Goal: Transaction & Acquisition: Purchase product/service

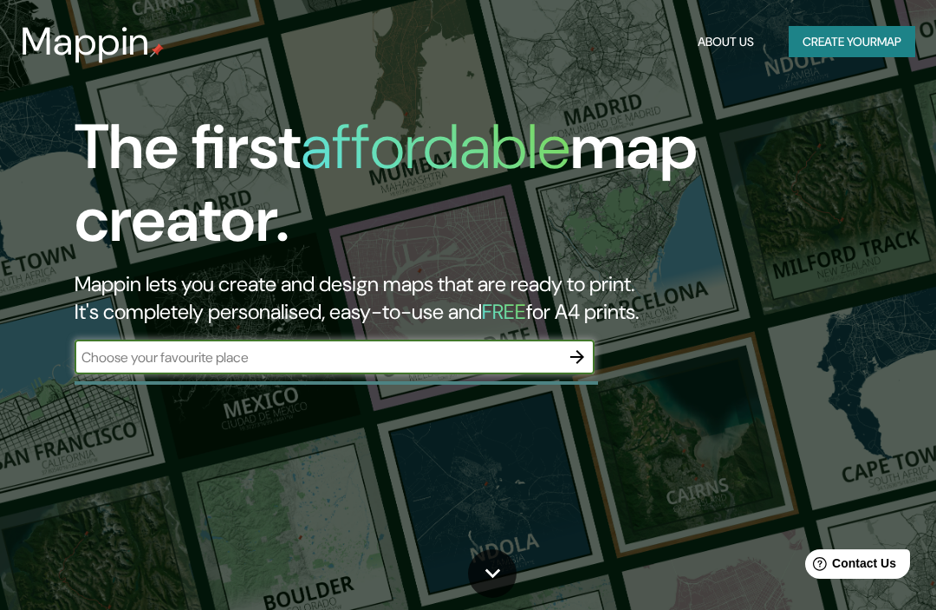
click at [400, 354] on input "text" at bounding box center [317, 358] width 485 height 20
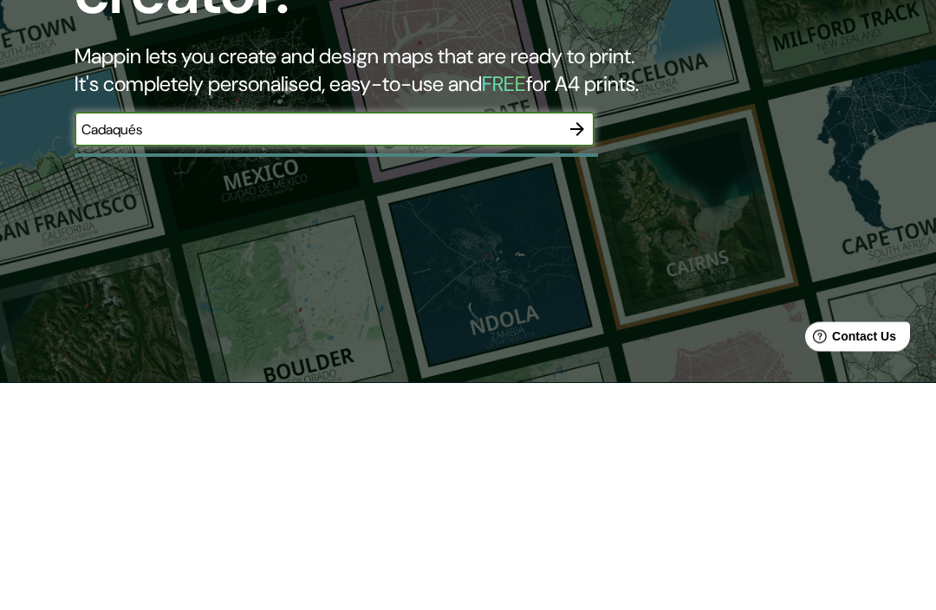
type input "Cadaqués"
click at [590, 340] on button "button" at bounding box center [577, 357] width 35 height 35
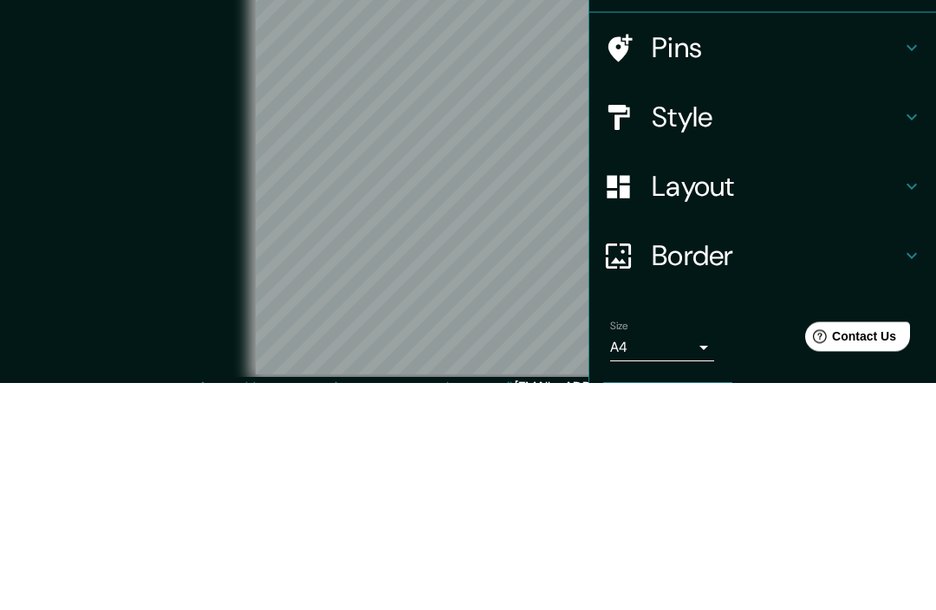
scroll to position [74, 0]
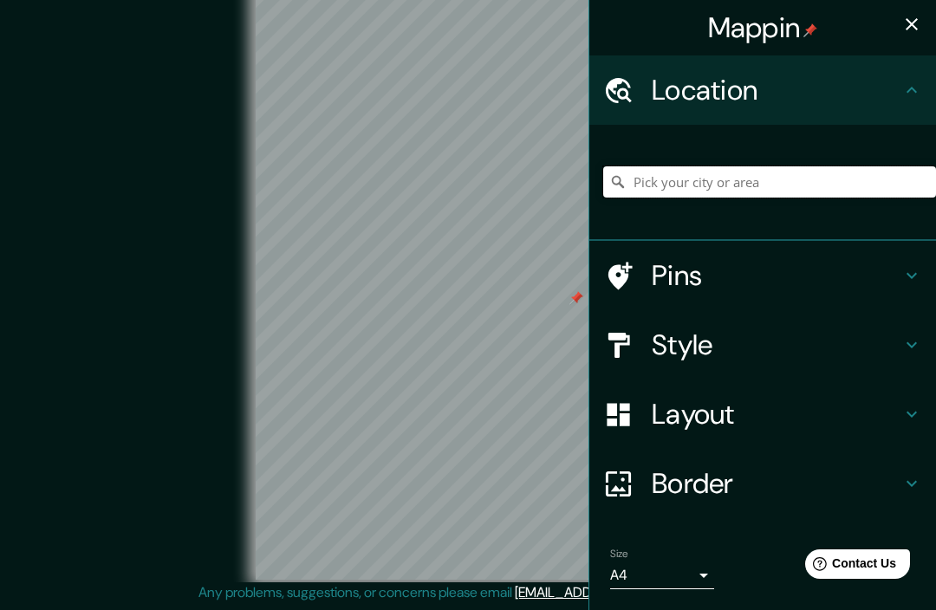
click at [752, 171] on input "Pick your city or area" at bounding box center [769, 181] width 333 height 31
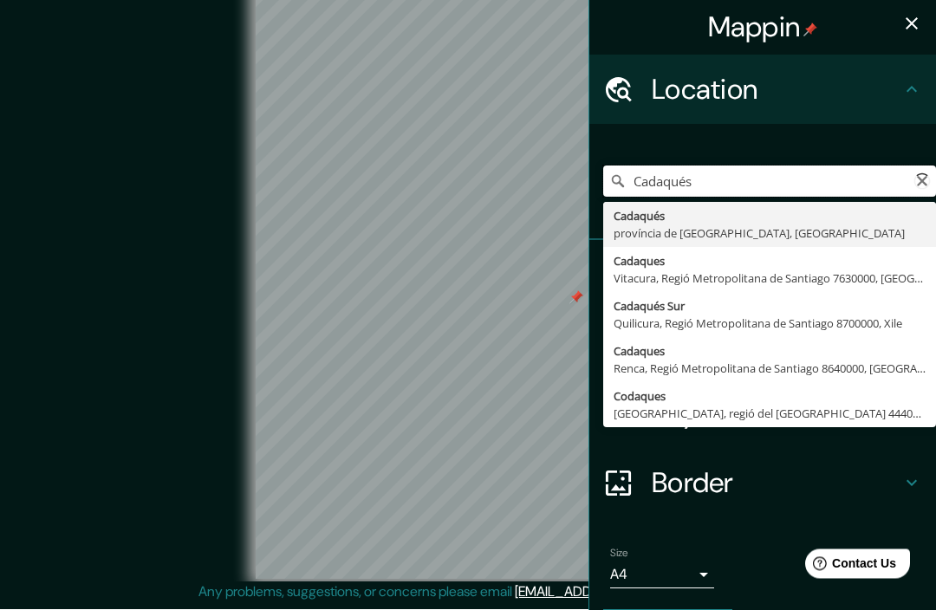
type input "[GEOGRAPHIC_DATA], província de [GEOGRAPHIC_DATA], [GEOGRAPHIC_DATA]"
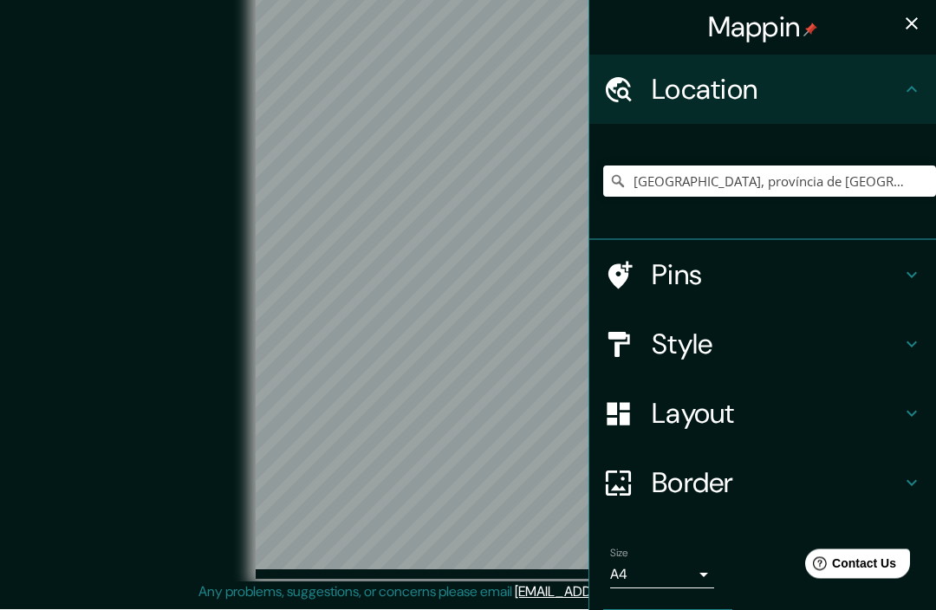
scroll to position [74, 0]
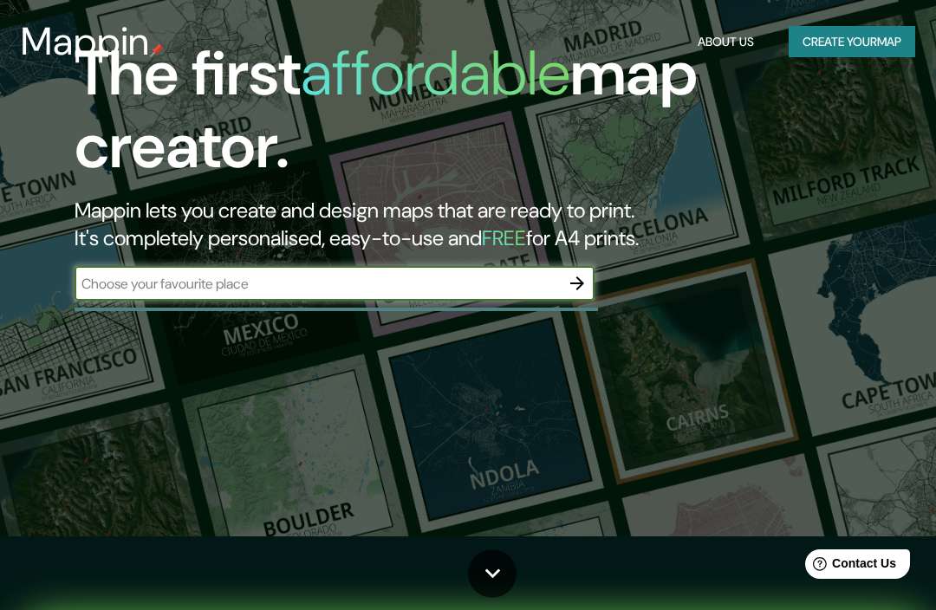
scroll to position [228, 0]
